Goal: Task Accomplishment & Management: Manage account settings

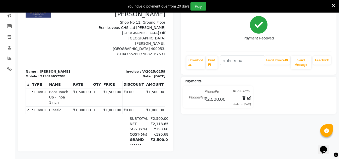
select select "service"
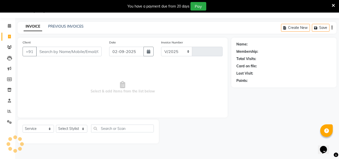
scroll to position [13, 0]
select select "6695"
type input "0068"
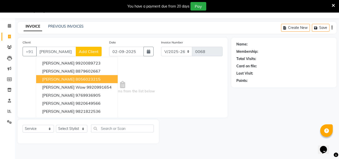
click at [76, 79] on ngb-highlight "8056023215" at bounding box center [88, 79] width 25 height 5
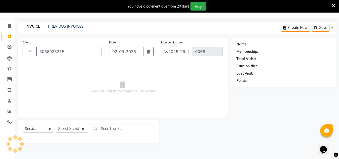
type input "8056023215"
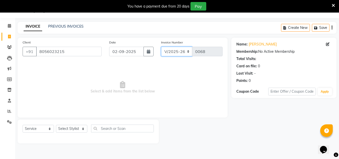
click at [187, 51] on select "V/2025 V/2025-26" at bounding box center [176, 52] width 31 height 10
select select "6696"
click at [161, 47] on select "V/2025 V/2025-26" at bounding box center [176, 52] width 31 height 10
type input "0260"
click at [84, 129] on select "Select Stylist Kajal [PERSON_NAME] [PERSON_NAME] Pooja [PERSON_NAME] [PERSON_NA…" at bounding box center [71, 129] width 31 height 8
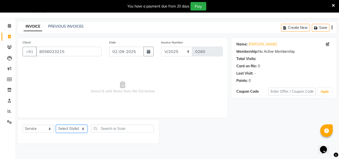
select select "66439"
click at [56, 125] on select "Select Stylist Kajal [PERSON_NAME] [PERSON_NAME] Pooja [PERSON_NAME] [PERSON_NA…" at bounding box center [71, 129] width 31 height 8
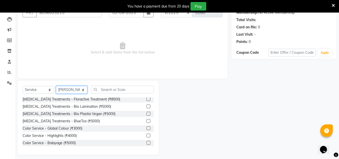
scroll to position [52, 0]
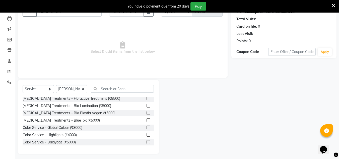
click at [147, 147] on label at bounding box center [149, 149] width 4 height 4
click at [147, 148] on input "checkbox" at bounding box center [148, 149] width 3 height 3
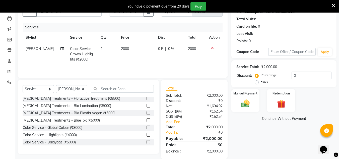
checkbox input "false"
click at [121, 48] on span "2000" at bounding box center [125, 48] width 8 height 5
select select "66439"
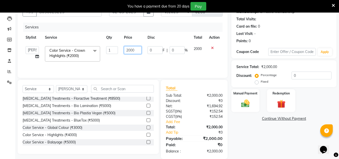
click at [127, 49] on input "2000" at bounding box center [132, 50] width 17 height 8
click at [128, 49] on input "2000" at bounding box center [132, 50] width 17 height 8
type input "3000"
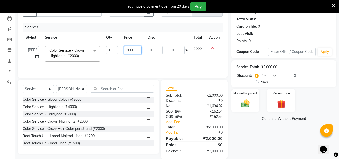
scroll to position [162, 0]
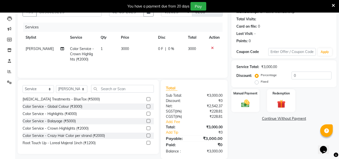
click at [147, 141] on label at bounding box center [149, 143] width 4 height 4
click at [147, 141] on input "checkbox" at bounding box center [148, 142] width 3 height 3
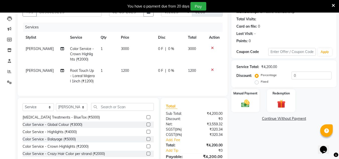
checkbox input "false"
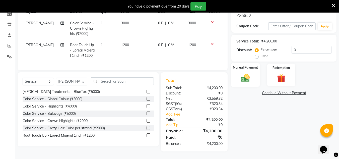
click at [256, 78] on div "Manual Payment" at bounding box center [245, 75] width 29 height 24
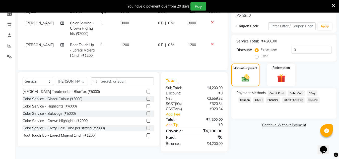
click at [266, 97] on span "PhonePe" at bounding box center [273, 100] width 14 height 6
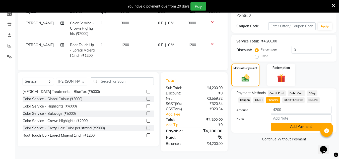
click at [315, 124] on button "Add Payment" at bounding box center [301, 127] width 61 height 8
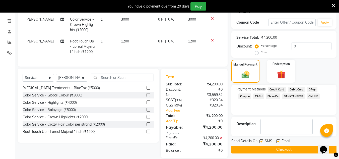
click at [298, 149] on button "Checkout" at bounding box center [283, 150] width 105 height 8
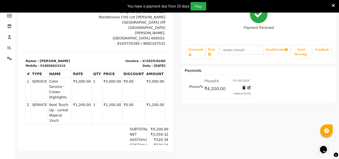
select select "service"
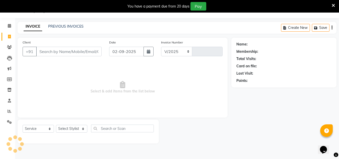
select select "6695"
type input "0068"
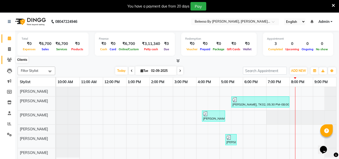
click at [9, 59] on icon at bounding box center [9, 60] width 5 height 4
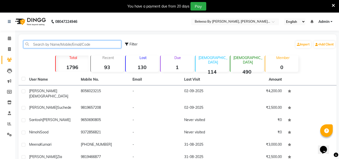
click at [43, 45] on input "text" at bounding box center [72, 44] width 98 height 8
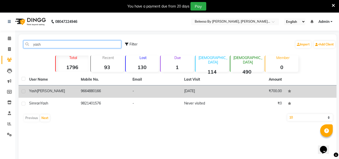
type input "yash"
click at [38, 91] on span "[PERSON_NAME]" at bounding box center [51, 91] width 28 height 5
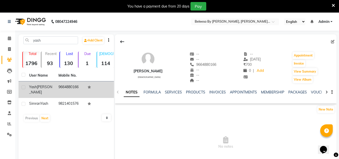
click at [85, 87] on td at bounding box center [99, 89] width 29 height 17
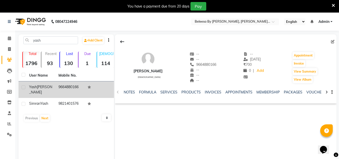
click at [85, 87] on td at bounding box center [99, 89] width 29 height 17
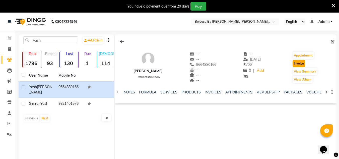
click at [301, 62] on button "Invoice" at bounding box center [299, 63] width 13 height 7
select select "service"
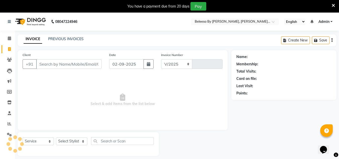
scroll to position [13, 0]
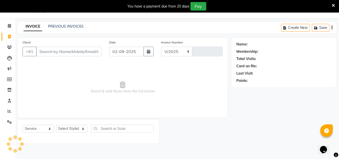
select select "6695"
type input "0068"
type input "9664880166"
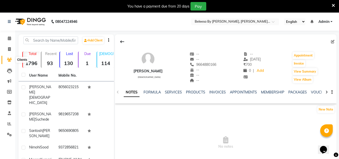
click at [11, 62] on span at bounding box center [9, 60] width 9 height 6
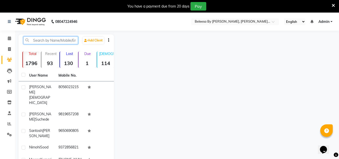
click at [38, 42] on input "text" at bounding box center [50, 40] width 55 height 8
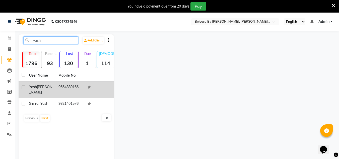
type input "yash"
click at [55, 90] on td "9664880166" at bounding box center [69, 89] width 29 height 17
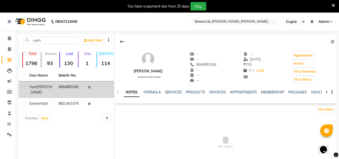
click at [22, 88] on label at bounding box center [24, 87] width 4 height 4
click at [22, 88] on input "checkbox" at bounding box center [23, 87] width 3 height 3
checkbox input "true"
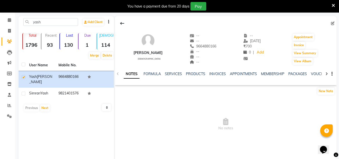
scroll to position [20, 0]
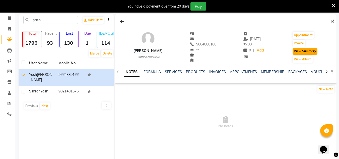
click at [310, 51] on button "View Summary" at bounding box center [305, 51] width 25 height 7
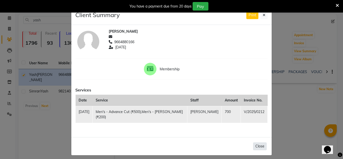
click at [258, 142] on button "Close" at bounding box center [260, 146] width 14 height 8
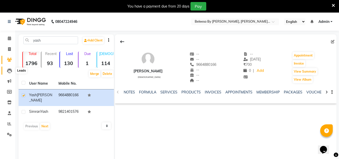
click at [7, 72] on icon at bounding box center [9, 70] width 5 height 5
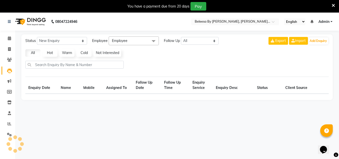
select select "10"
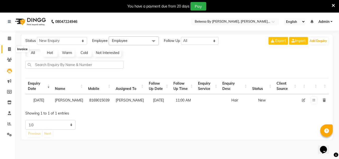
click at [10, 51] on icon at bounding box center [9, 49] width 3 height 4
select select "service"
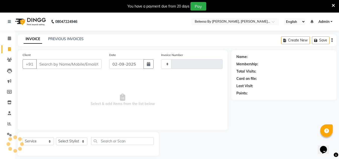
type input "0068"
select select "6695"
click at [9, 113] on icon at bounding box center [9, 113] width 3 height 4
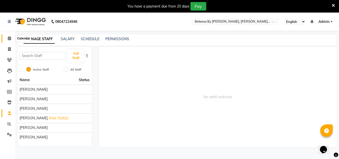
click at [9, 38] on icon at bounding box center [9, 38] width 3 height 4
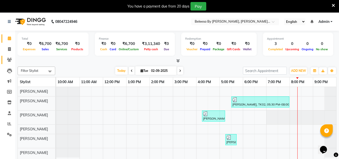
click at [10, 58] on icon at bounding box center [9, 60] width 5 height 4
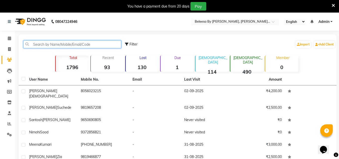
click at [47, 42] on input "text" at bounding box center [72, 44] width 98 height 8
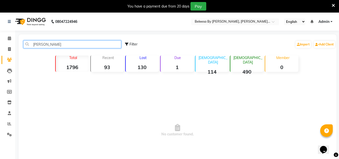
type input "[PERSON_NAME]"
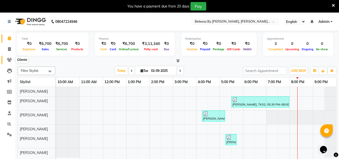
click at [9, 60] on icon at bounding box center [9, 60] width 5 height 4
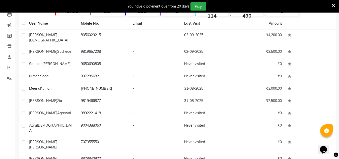
scroll to position [57, 0]
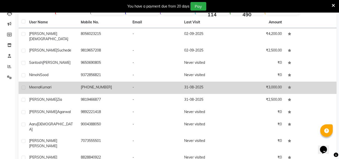
click at [238, 87] on td "₹3,000.00" at bounding box center [259, 88] width 52 height 12
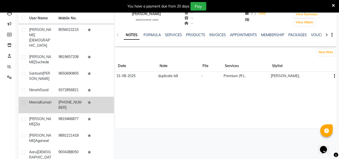
click at [332, 75] on button "button" at bounding box center [333, 75] width 3 height 5
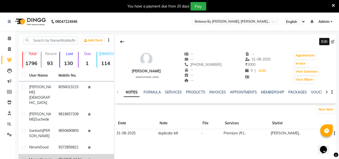
click at [333, 41] on icon at bounding box center [333, 42] width 4 height 4
select select "[DEMOGRAPHIC_DATA]"
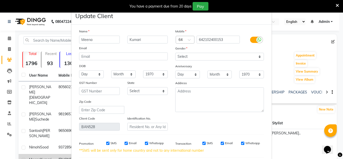
click at [333, 41] on ngb-modal-window "Update Client Name [PERSON_NAME] Email DOB Day 01 02 03 04 05 06 07 08 09 10 11…" at bounding box center [171, 79] width 343 height 159
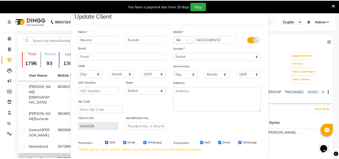
scroll to position [69, 0]
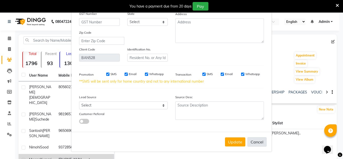
click at [253, 142] on button "Cancel" at bounding box center [256, 142] width 19 height 10
select select
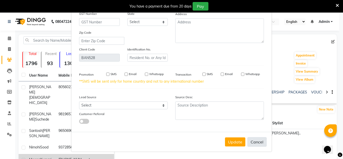
select select
checkbox input "false"
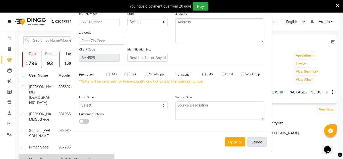
checkbox input "false"
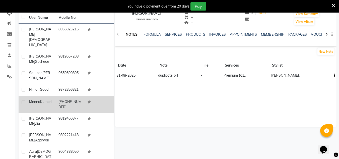
scroll to position [60, 0]
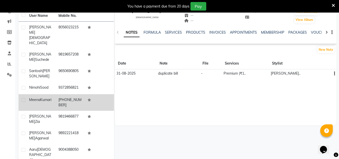
click at [334, 74] on icon "button" at bounding box center [334, 74] width 1 height 0
click at [266, 111] on div "[PERSON_NAME] [DEMOGRAPHIC_DATA] -- -- [PHONE_NUMBER] -- -- -- -- [DATE] ₹ 3000…" at bounding box center [226, 50] width 222 height 151
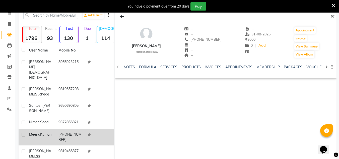
scroll to position [57, 0]
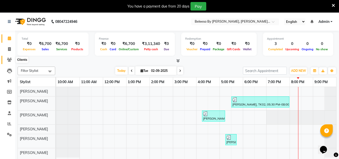
click at [10, 59] on icon at bounding box center [9, 60] width 5 height 4
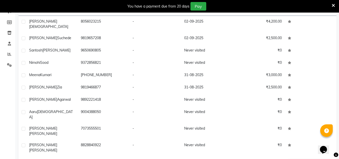
scroll to position [71, 0]
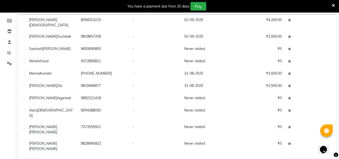
click at [44, 159] on button "Next" at bounding box center [45, 162] width 10 height 7
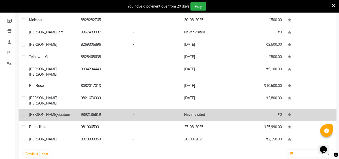
click at [211, 109] on td "Never visited" at bounding box center [207, 115] width 52 height 12
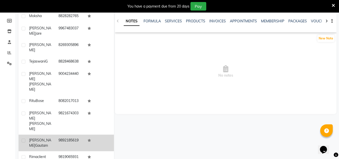
click at [297, 58] on span "No notes" at bounding box center [226, 71] width 222 height 50
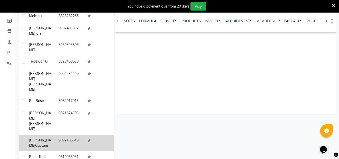
scroll to position [80, 0]
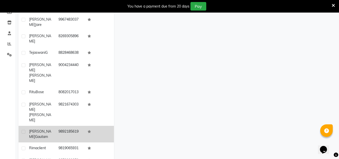
scroll to position [71, 0]
